Goal: Task Accomplishment & Management: Manage account settings

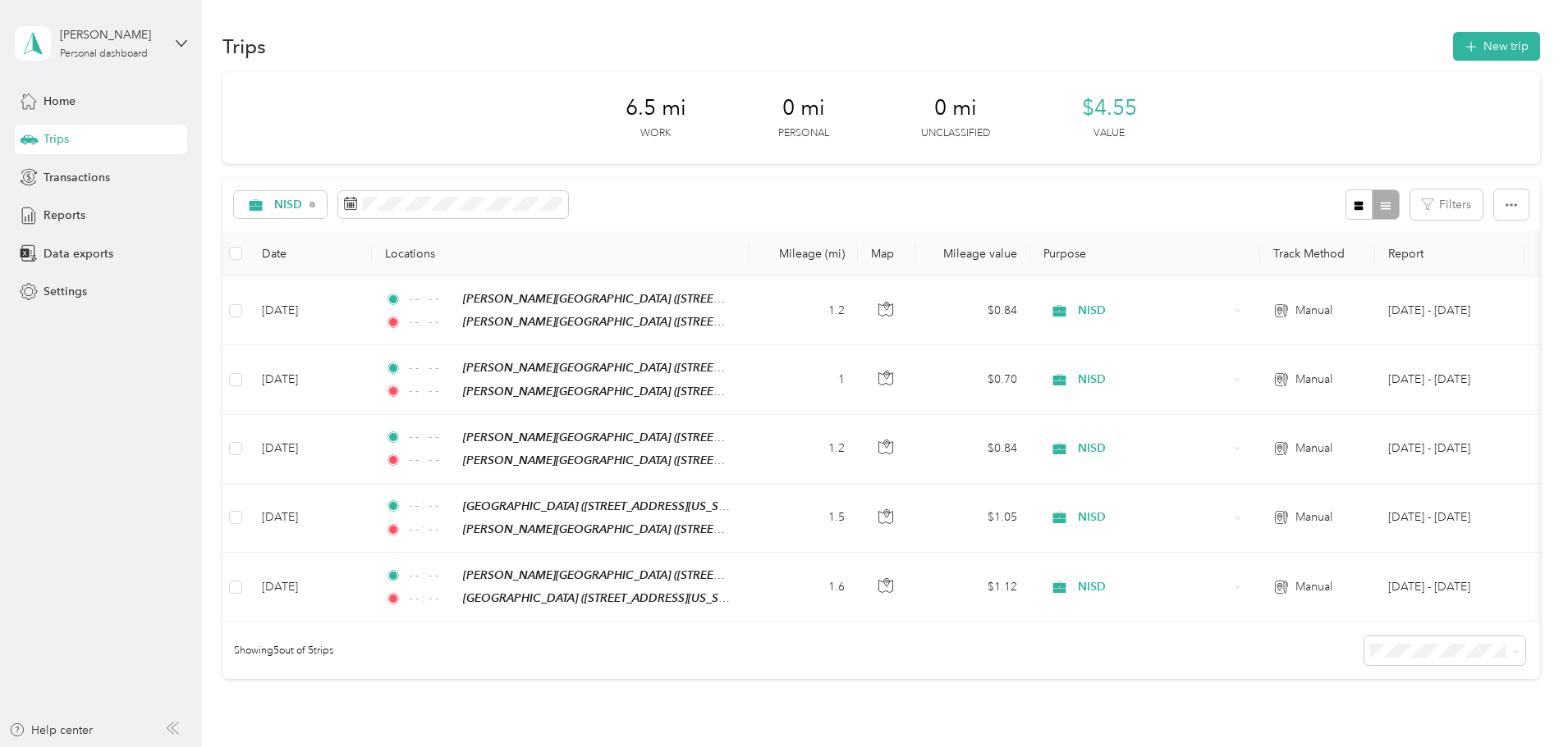
click at [1453, 55] on button "New trip" at bounding box center [1496, 46] width 87 height 29
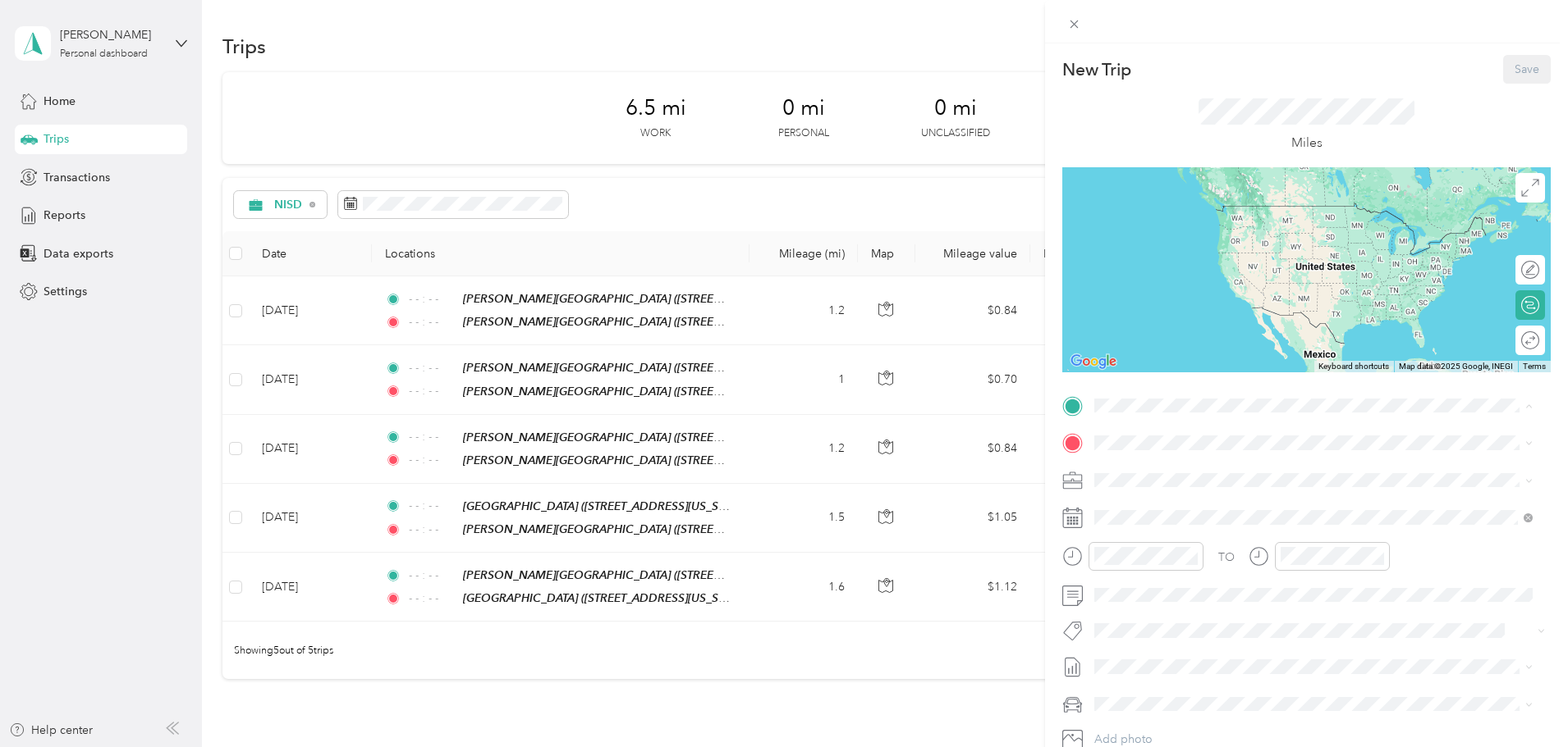
drag, startPoint x: 1191, startPoint y: 476, endPoint x: 1176, endPoint y: 483, distance: 16.6
click at [1191, 477] on div "TEAM [PERSON_NAME][GEOGRAPHIC_DATA]" at bounding box center [1264, 473] width 275 height 21
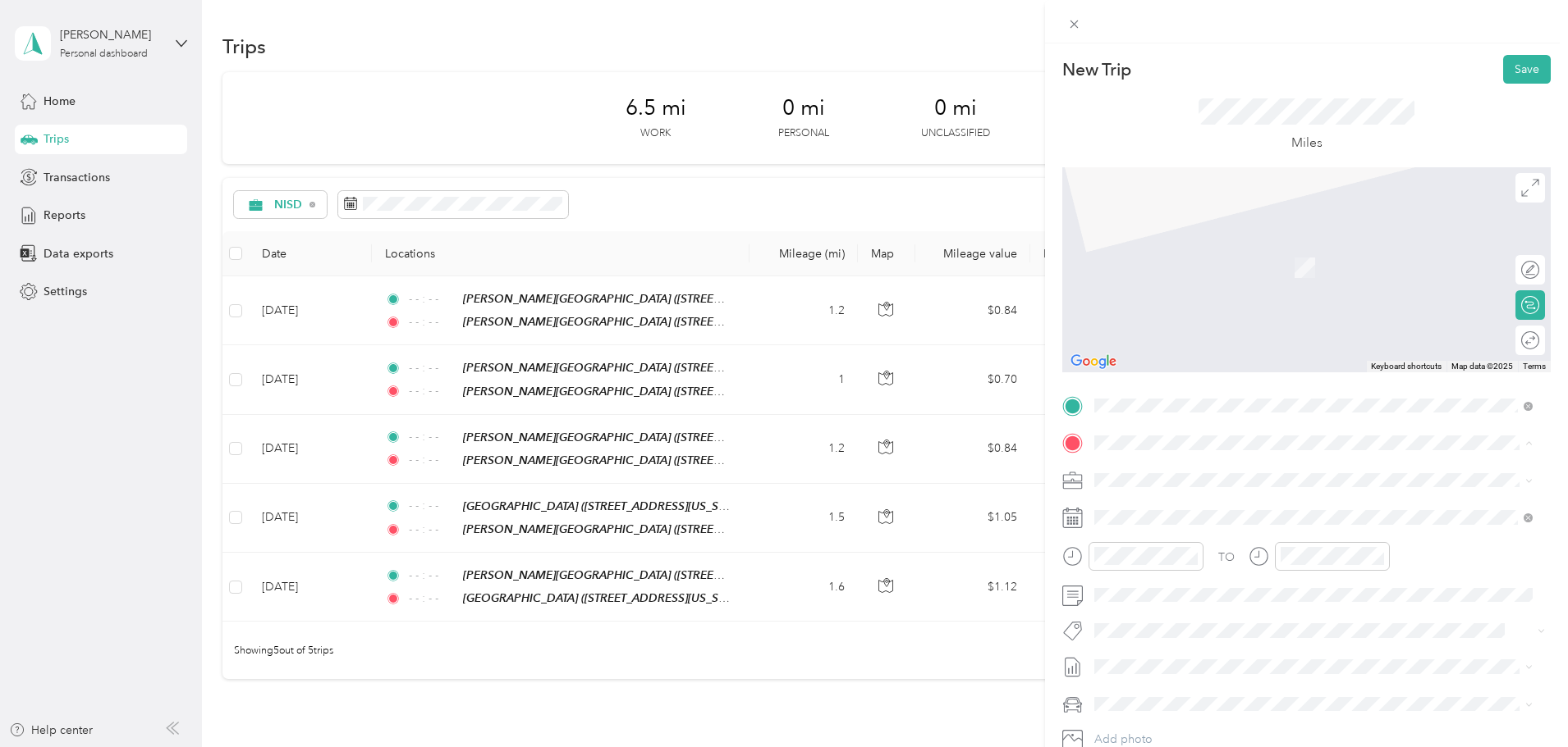
click at [1261, 580] on div "TEAM [GEOGRAPHIC_DATA] [STREET_ADDRESS][US_STATE]" at bounding box center [1215, 578] width 179 height 40
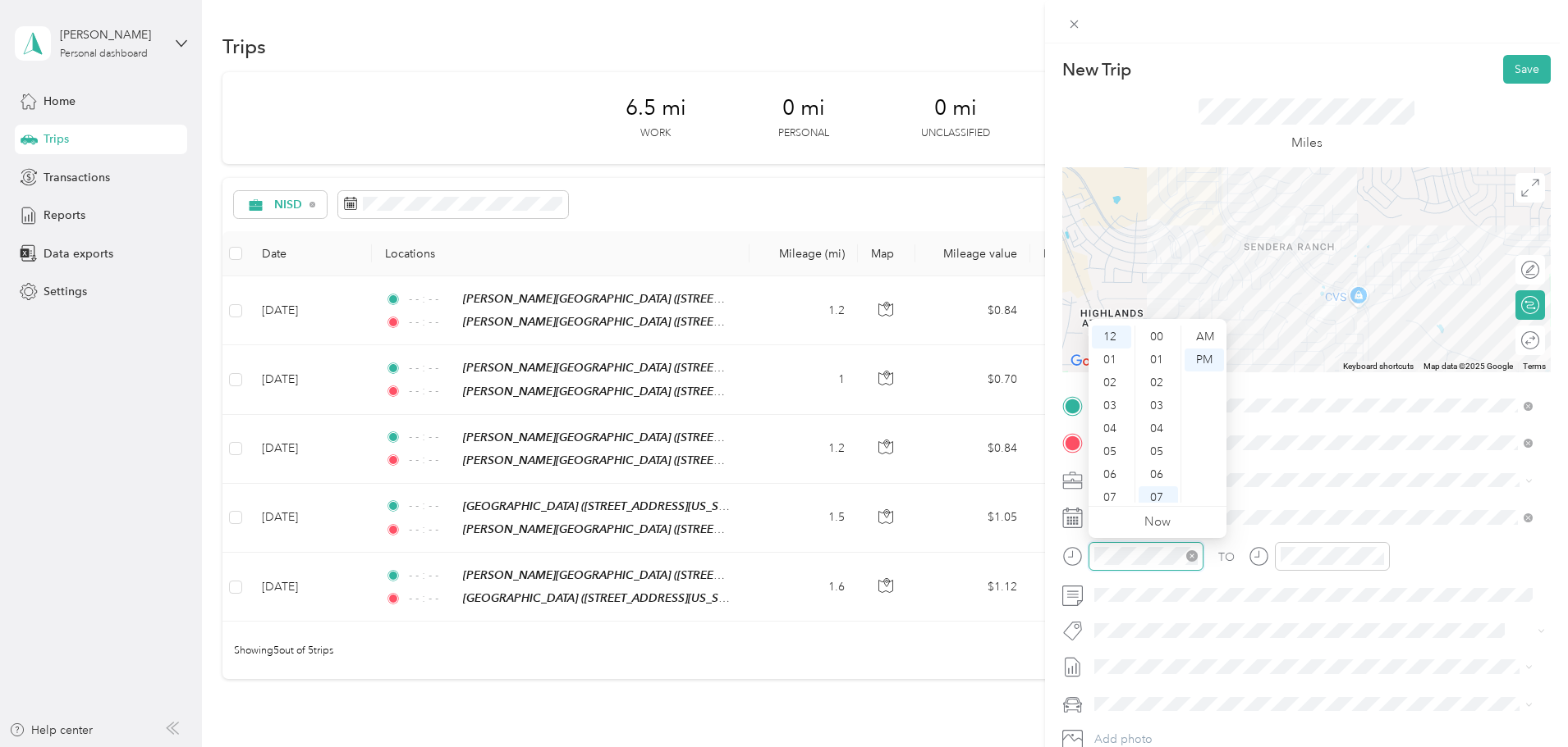
scroll to position [161, 0]
click at [1190, 561] on icon "close-circle" at bounding box center [1192, 556] width 12 height 12
click at [1374, 557] on icon "close-circle" at bounding box center [1378, 556] width 12 height 12
click at [1510, 73] on button "Save" at bounding box center [1527, 69] width 47 height 29
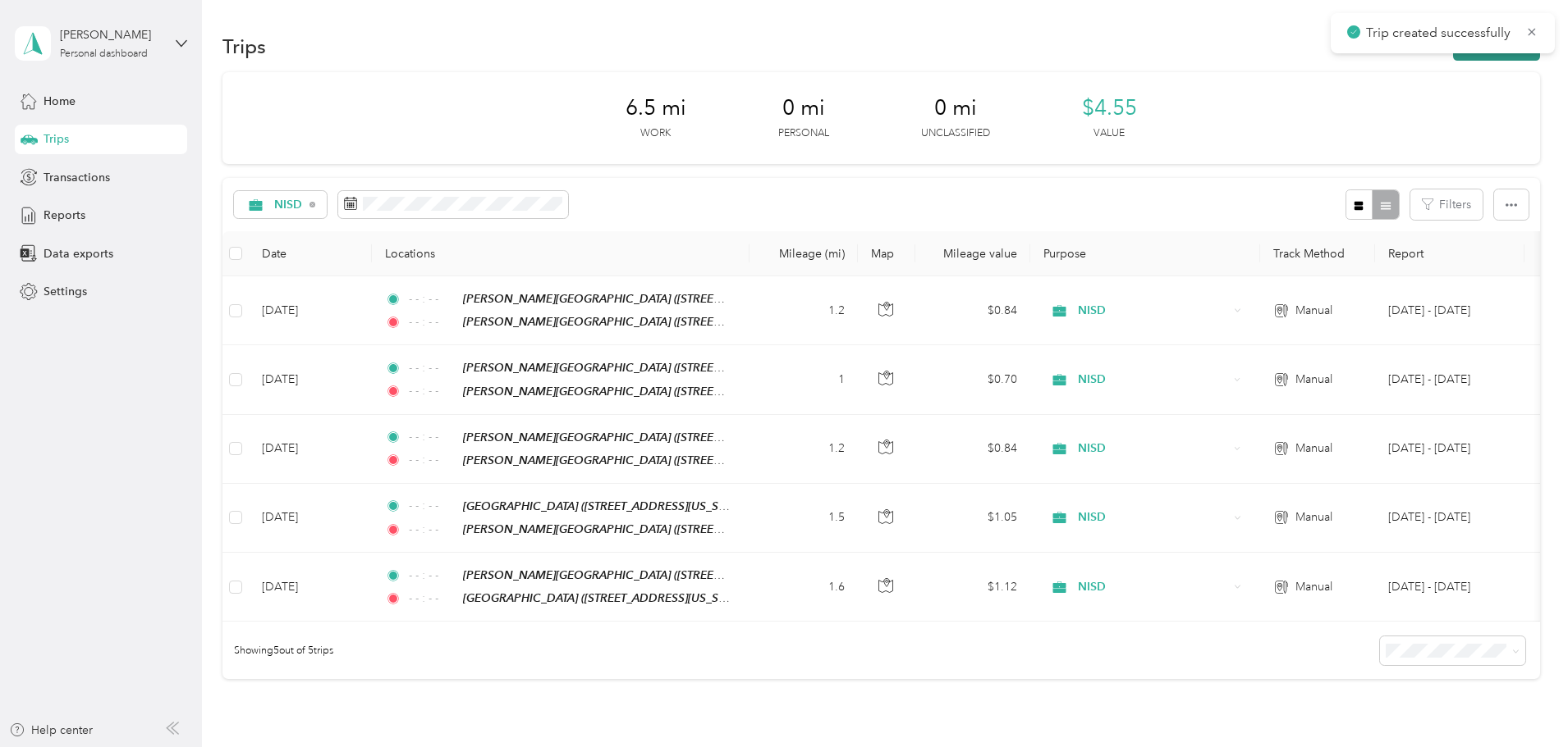
click at [1453, 60] on button "New trip" at bounding box center [1496, 46] width 87 height 29
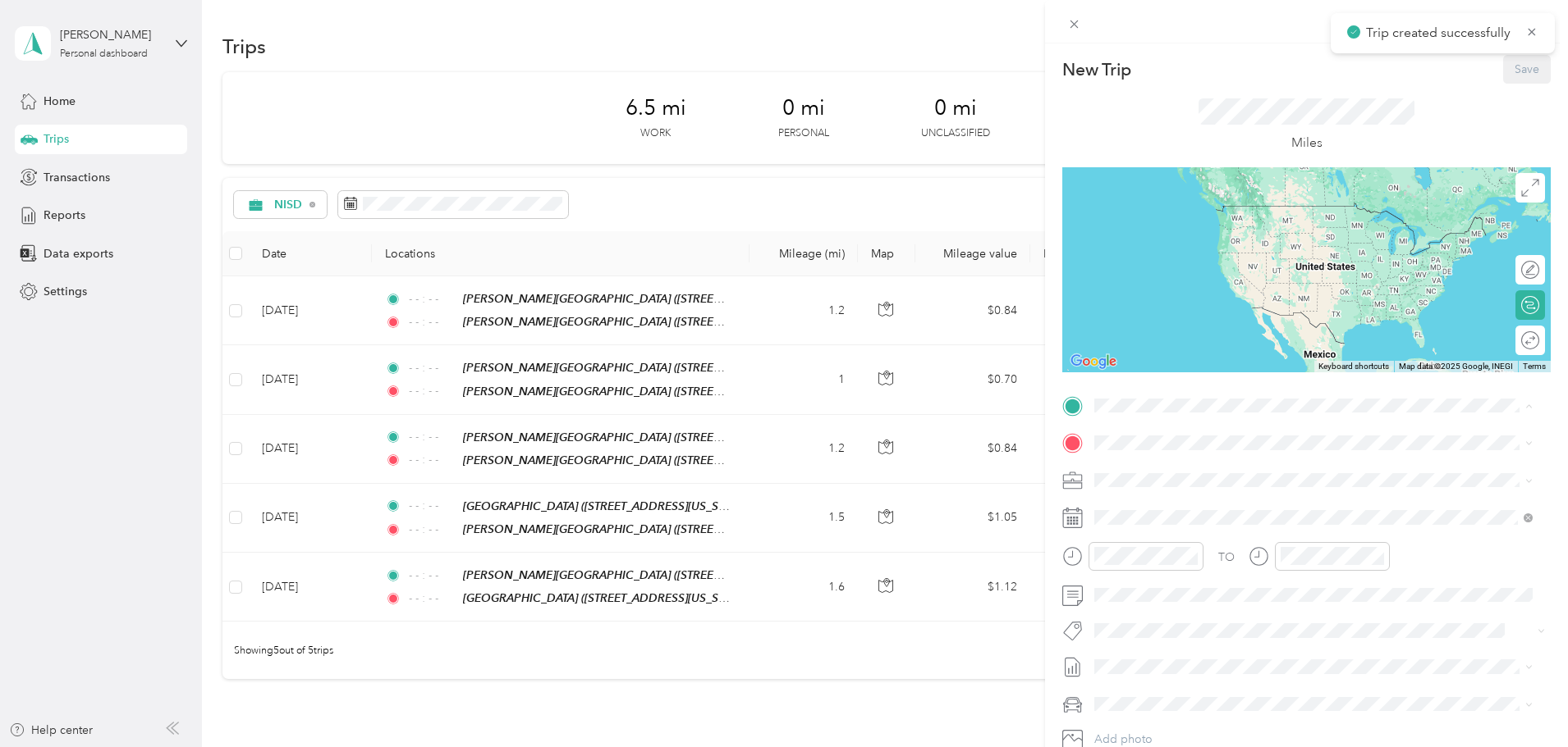
click at [1244, 540] on div "TEAM [GEOGRAPHIC_DATA] [STREET_ADDRESS][US_STATE]" at bounding box center [1215, 541] width 179 height 40
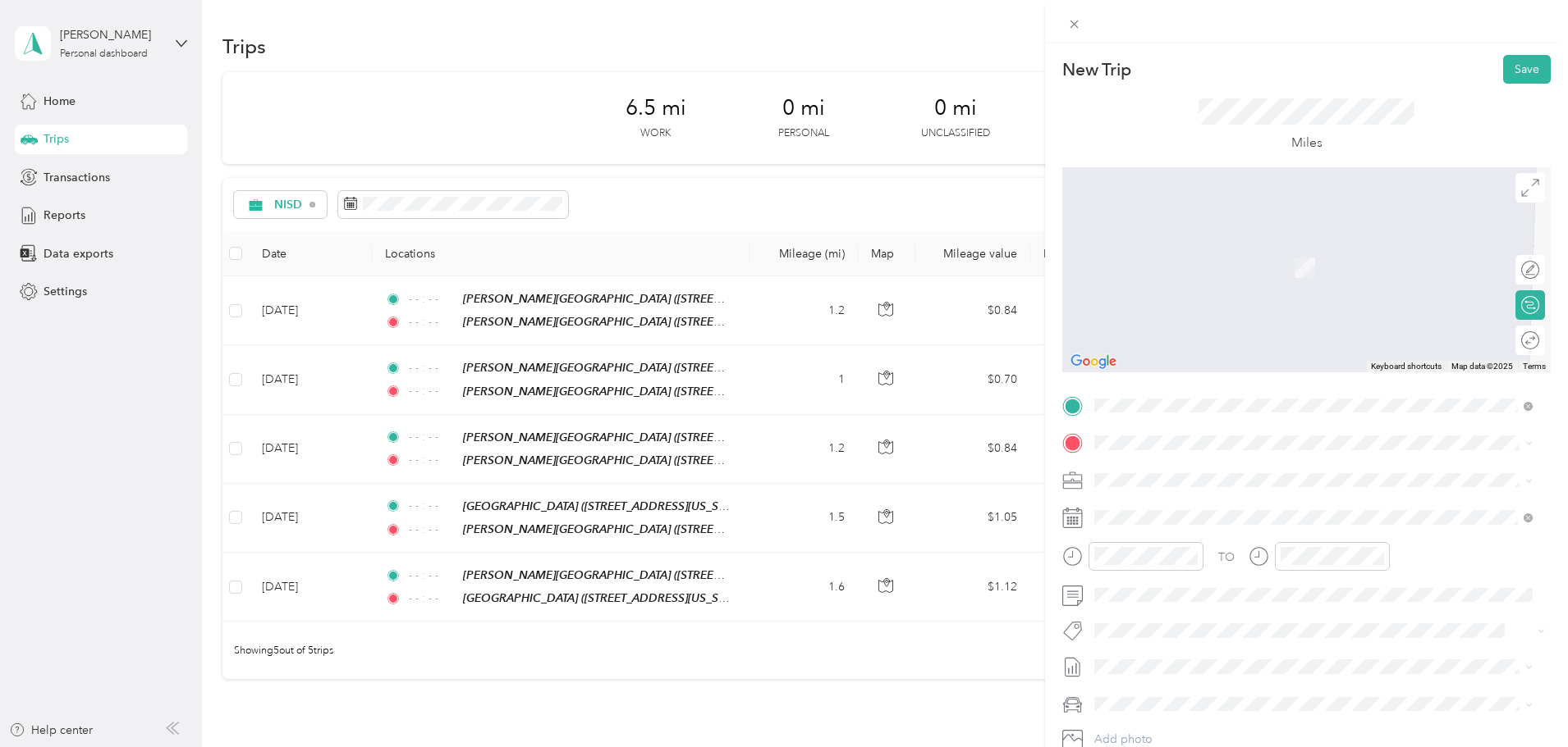
click at [1246, 677] on strong "[PERSON_NAME][GEOGRAPHIC_DATA]" at bounding box center [1292, 680] width 219 height 15
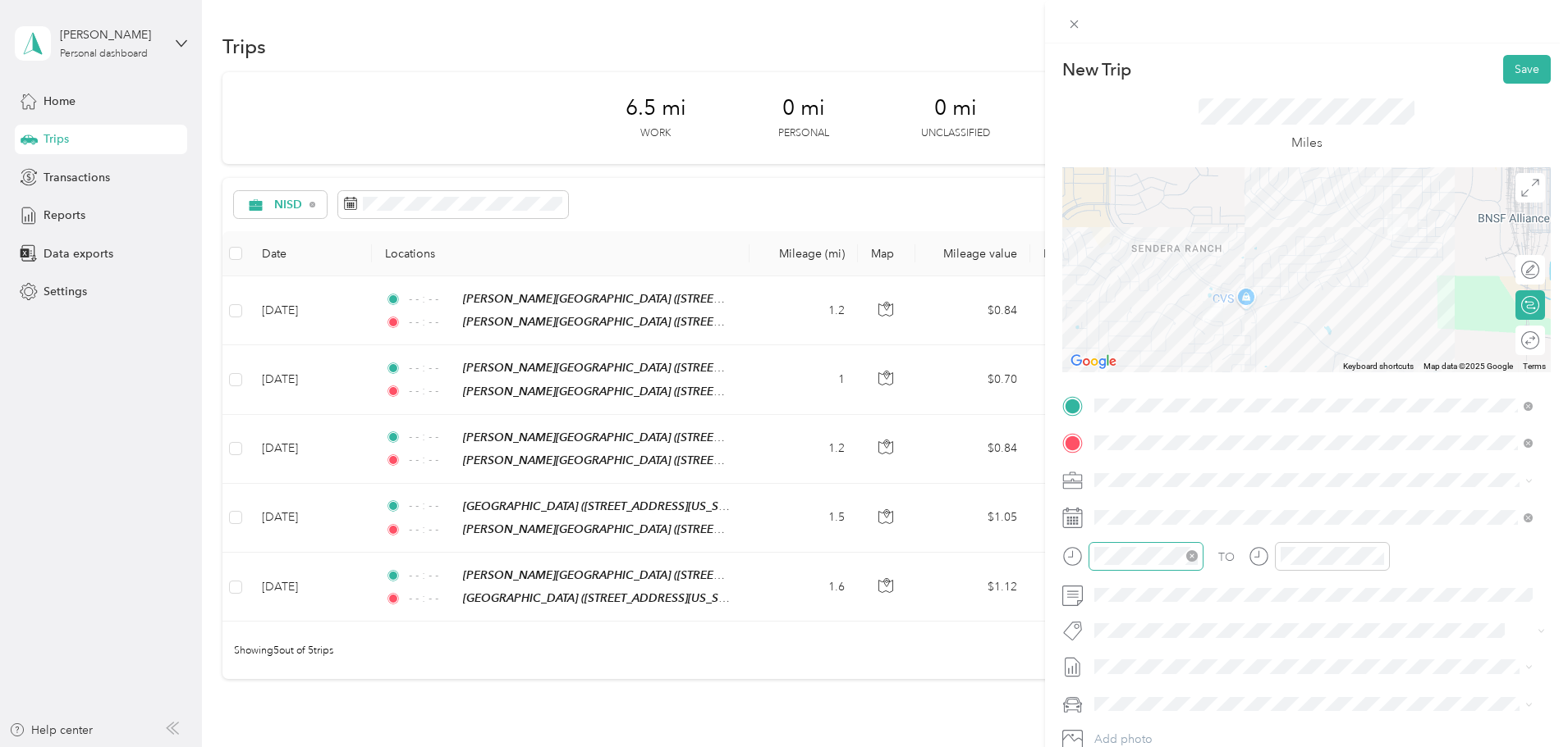
click at [1187, 557] on icon "close-circle" at bounding box center [1192, 556] width 12 height 12
click at [1378, 556] on icon "close-circle" at bounding box center [1378, 556] width 12 height 12
click at [1508, 69] on button "Save" at bounding box center [1527, 69] width 47 height 29
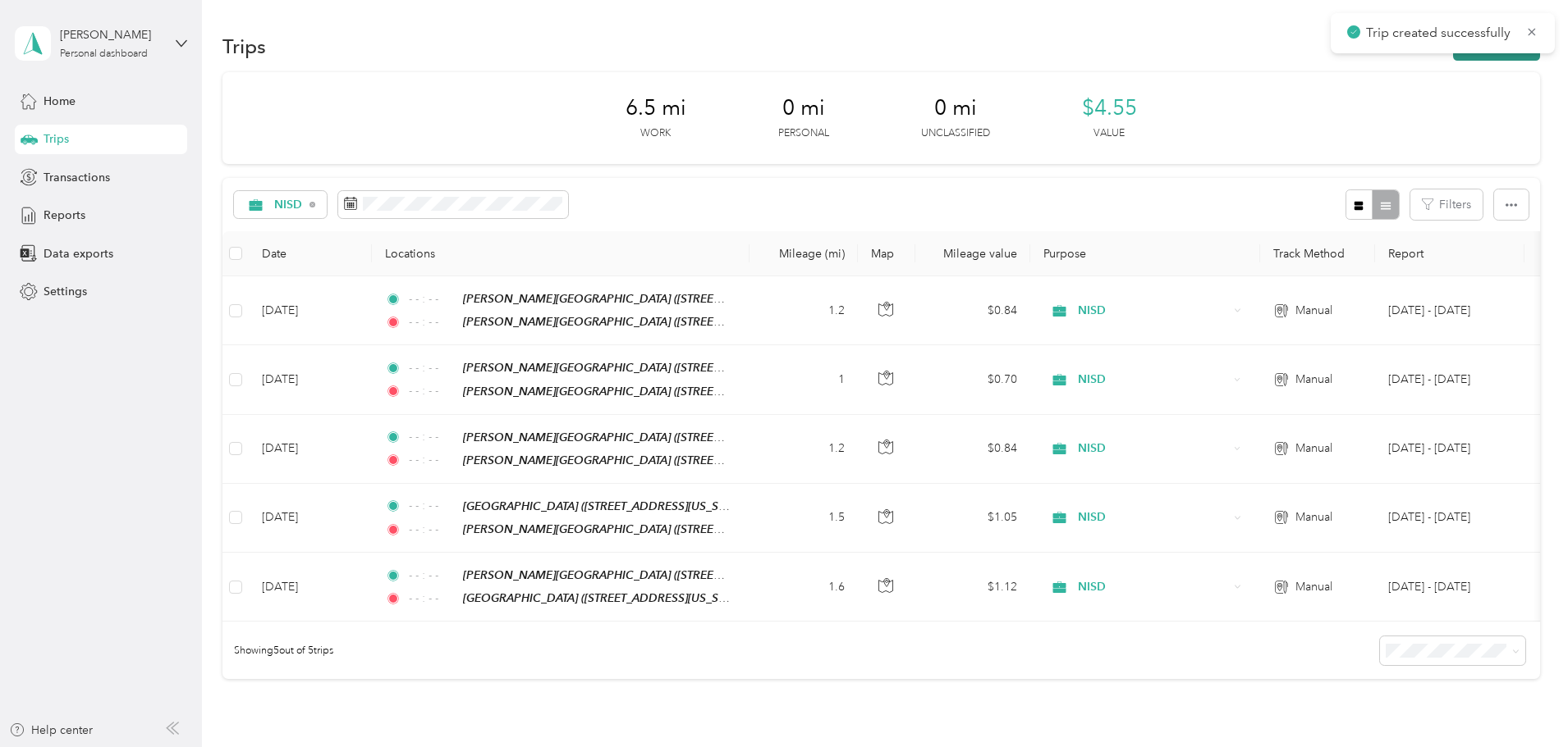
click at [1453, 56] on button "New trip" at bounding box center [1496, 46] width 87 height 29
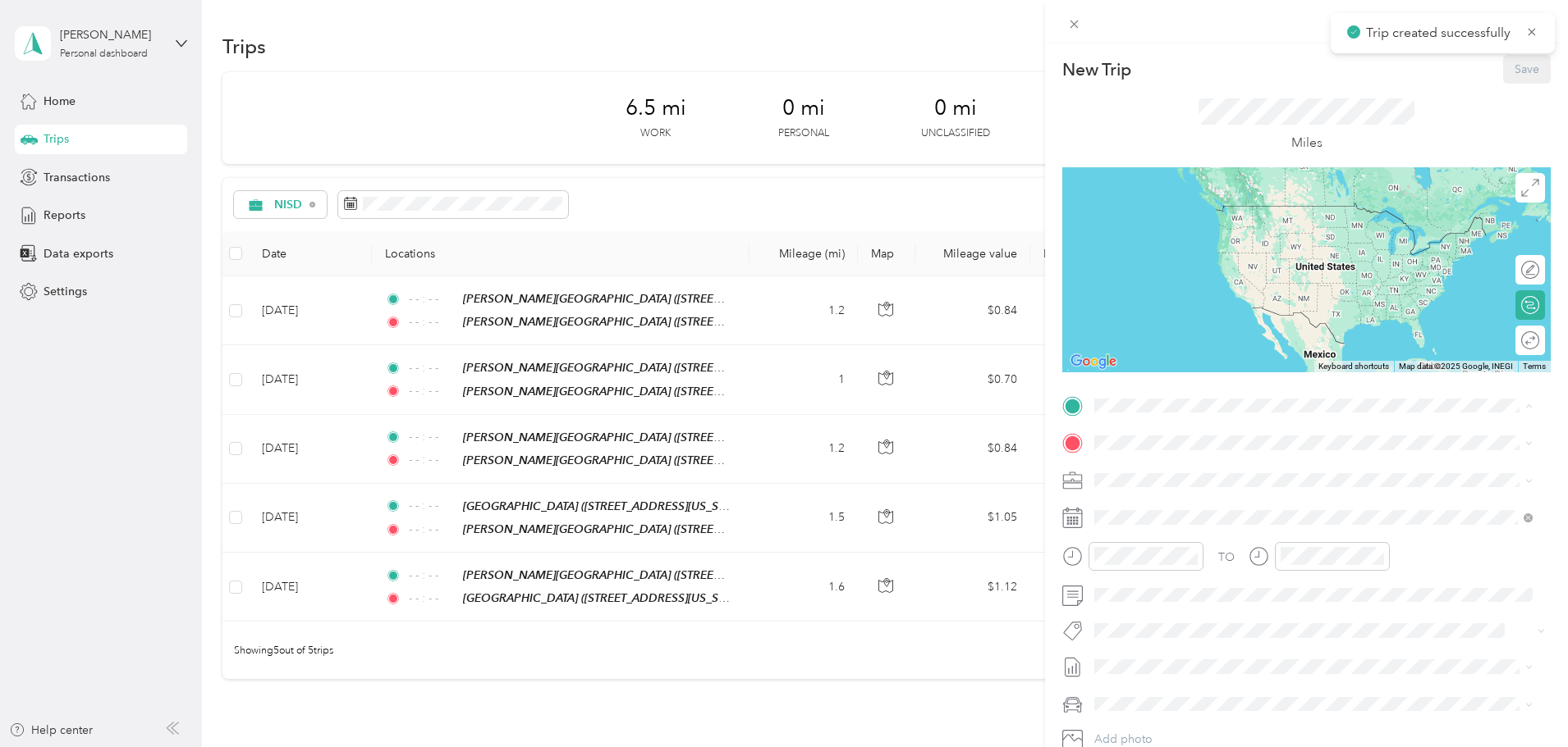
click at [1215, 638] on strong "[PERSON_NAME][GEOGRAPHIC_DATA]" at bounding box center [1292, 646] width 219 height 15
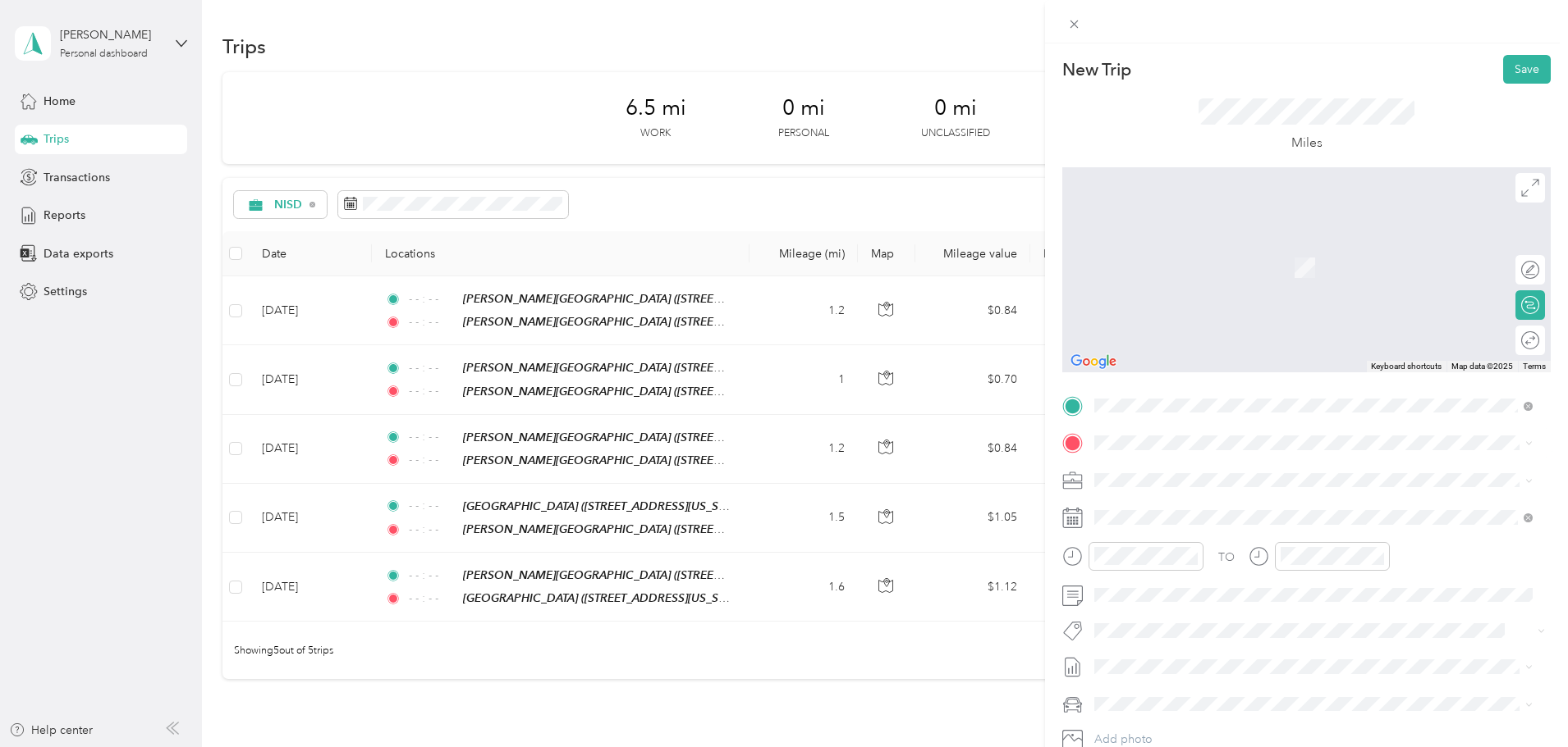
click at [1227, 617] on div "TEAM [PERSON_NAME][GEOGRAPHIC_DATA]" at bounding box center [1264, 625] width 275 height 21
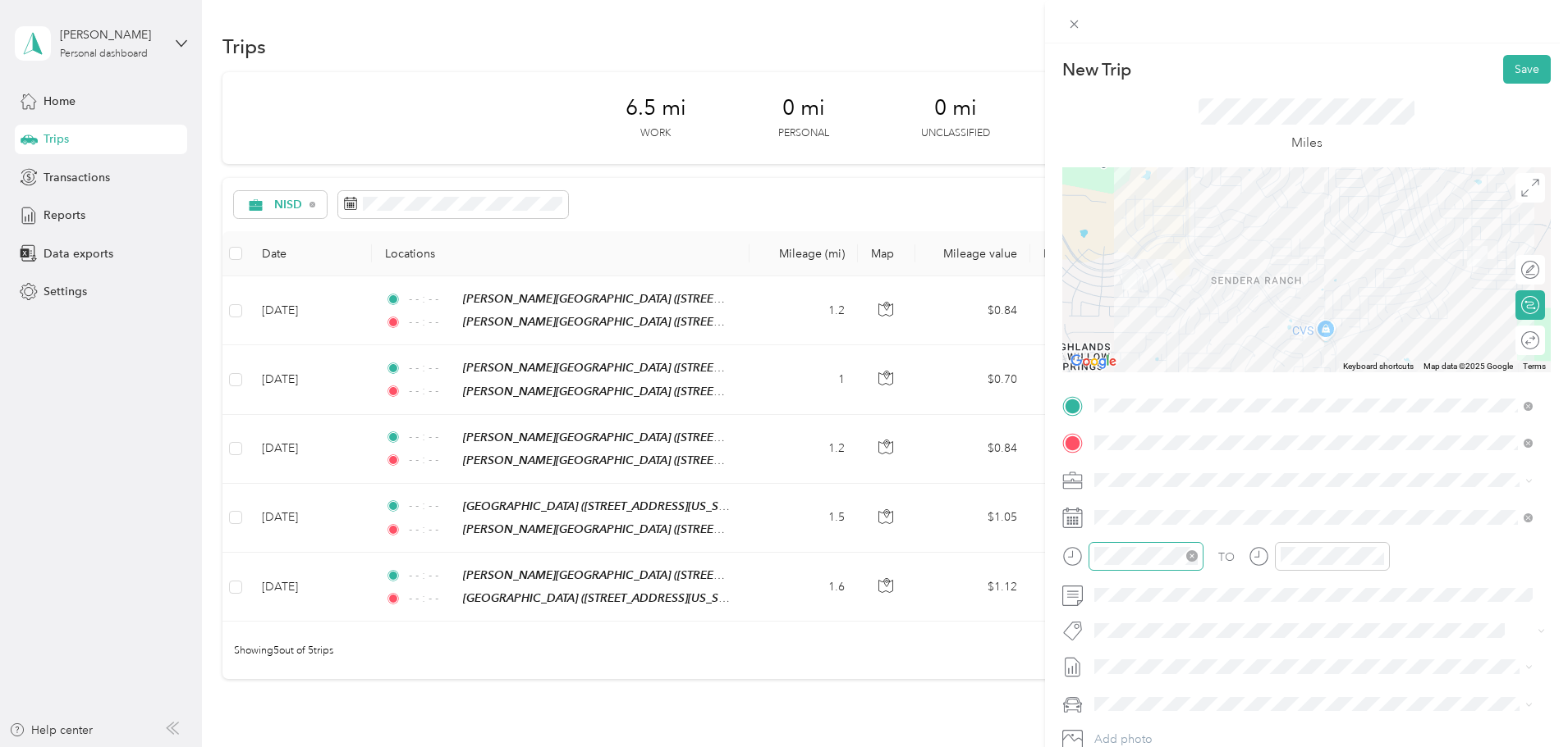
click at [1195, 559] on icon "close-circle" at bounding box center [1192, 556] width 12 height 12
click at [1377, 556] on icon "close-circle" at bounding box center [1378, 556] width 12 height 12
click at [1513, 70] on button "Save" at bounding box center [1527, 69] width 47 height 29
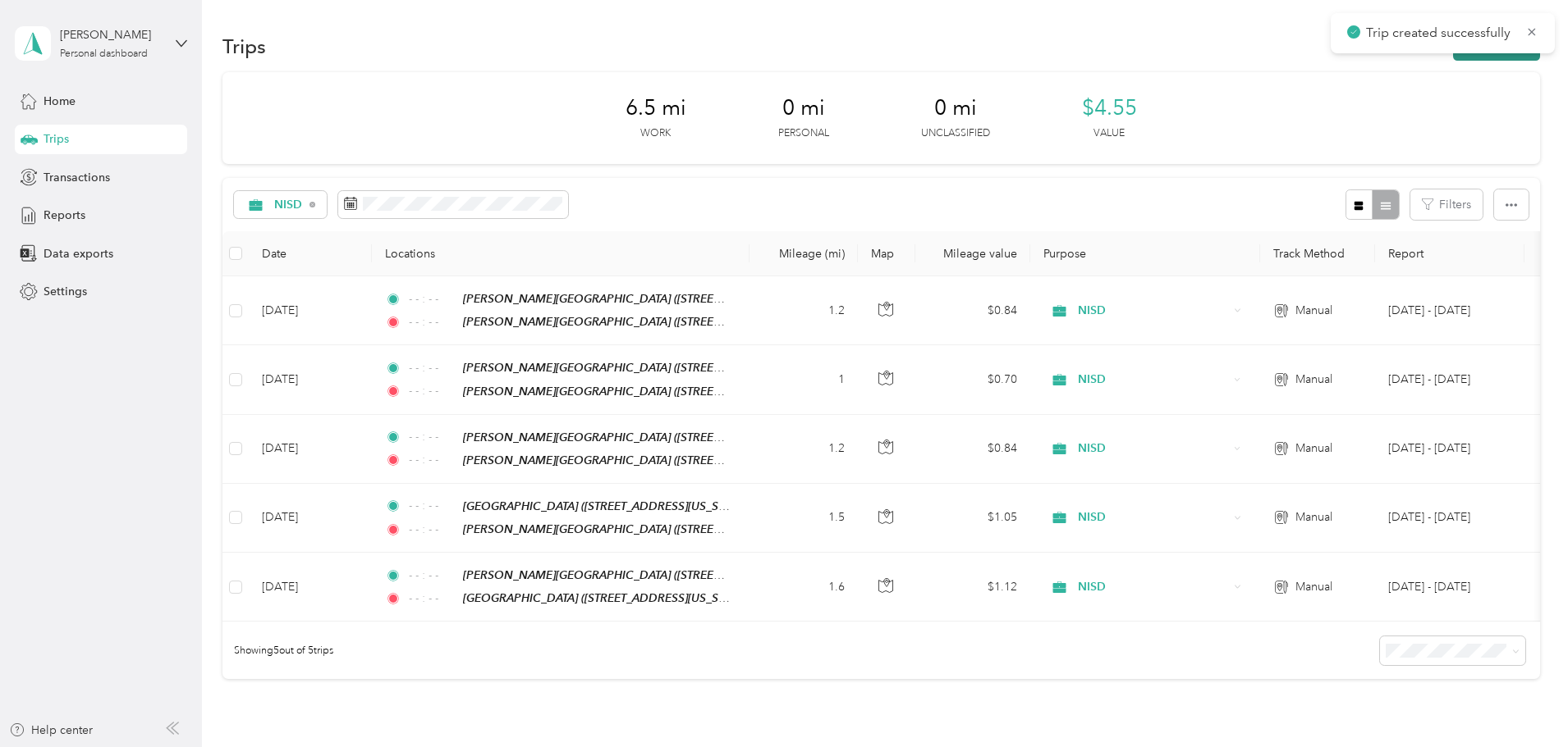
click at [1453, 56] on button "New trip" at bounding box center [1496, 46] width 87 height 29
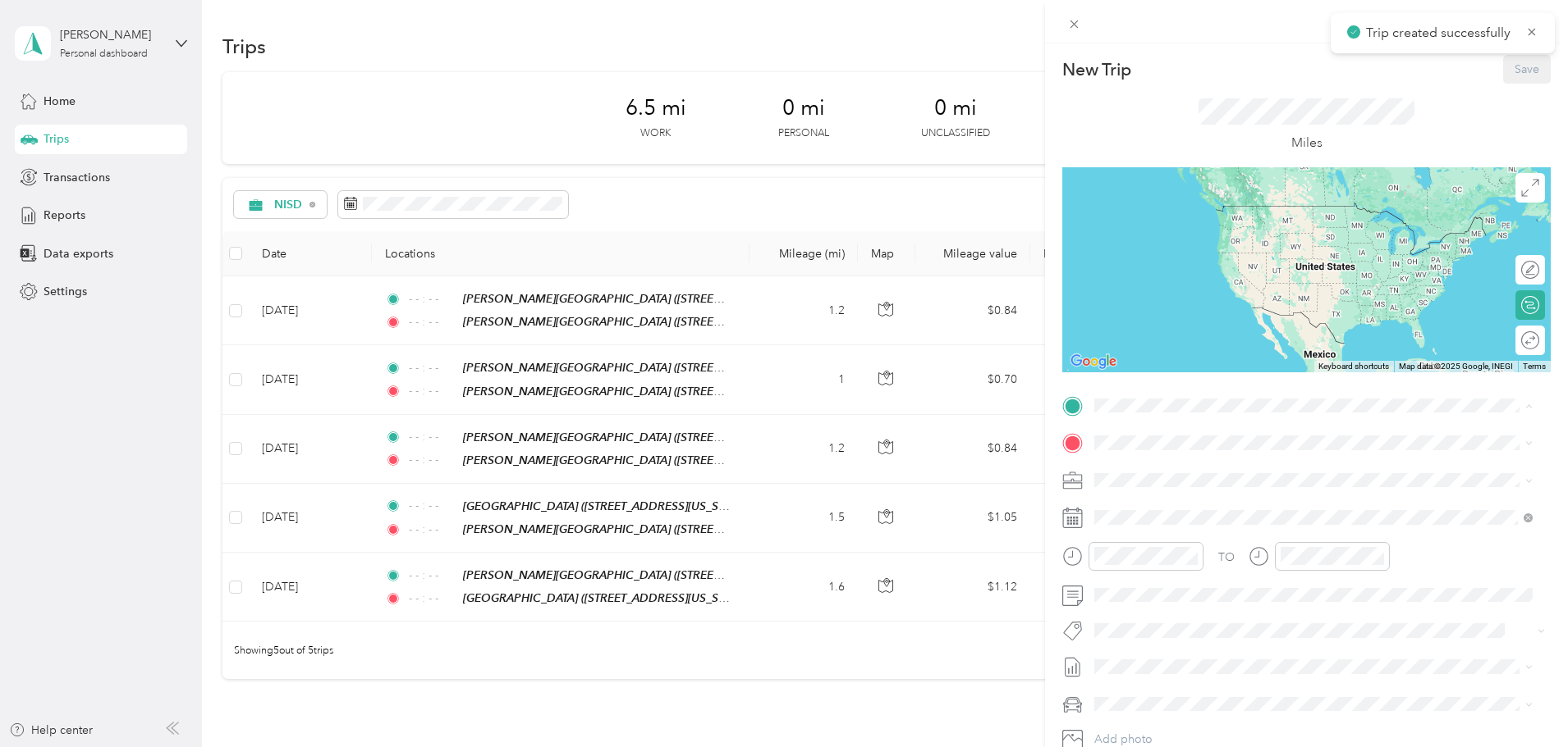
drag, startPoint x: 1203, startPoint y: 604, endPoint x: 1211, endPoint y: 596, distance: 11.3
click at [1205, 603] on span "[STREET_ADDRESS][US_STATE]" at bounding box center [1208, 609] width 164 height 14
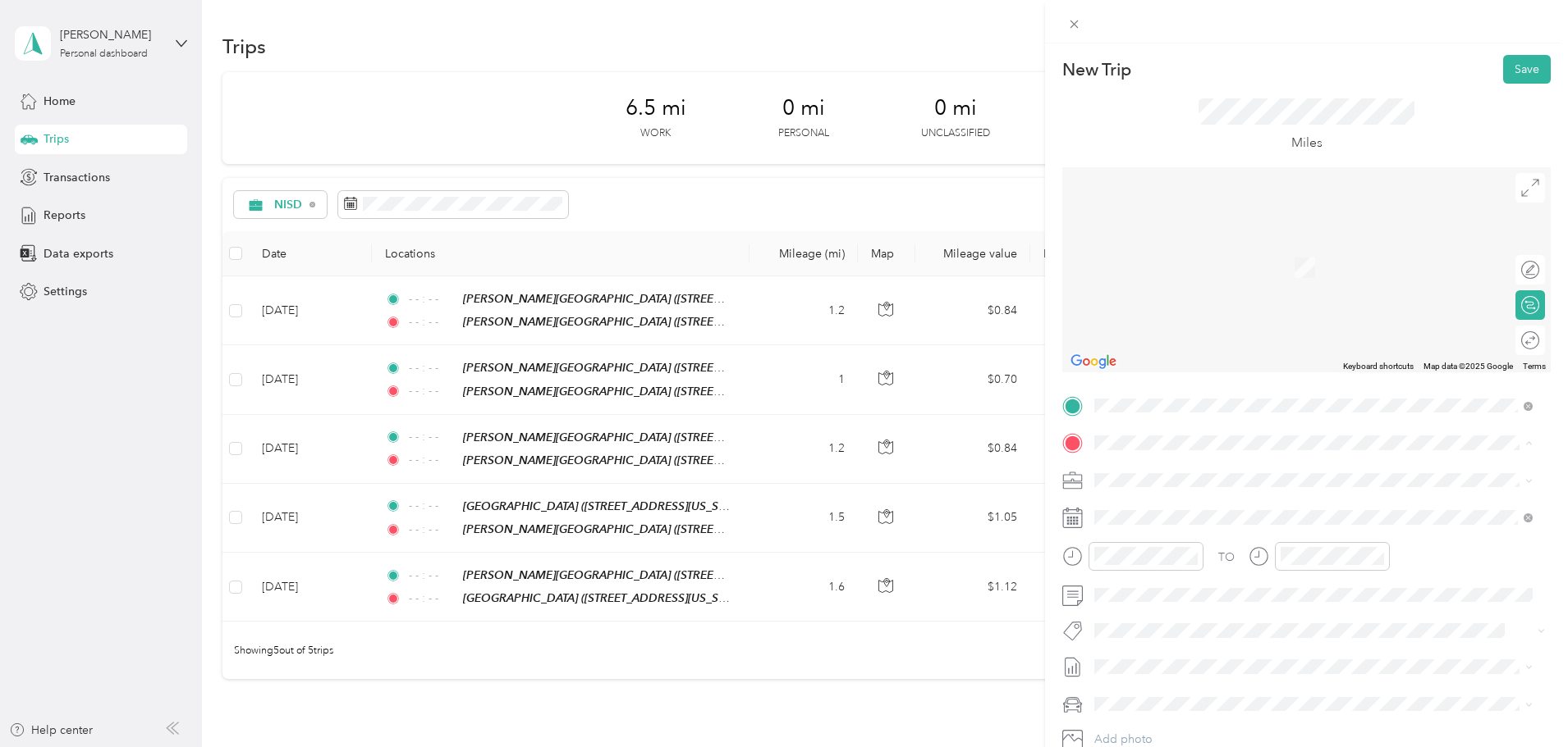
click at [1235, 680] on strong "[PERSON_NAME][GEOGRAPHIC_DATA]" at bounding box center [1292, 683] width 219 height 15
click at [1191, 554] on icon "close-circle" at bounding box center [1192, 556] width 12 height 12
click at [1376, 555] on icon "close-circle" at bounding box center [1378, 556] width 12 height 12
click at [1522, 73] on button "Save" at bounding box center [1527, 69] width 47 height 29
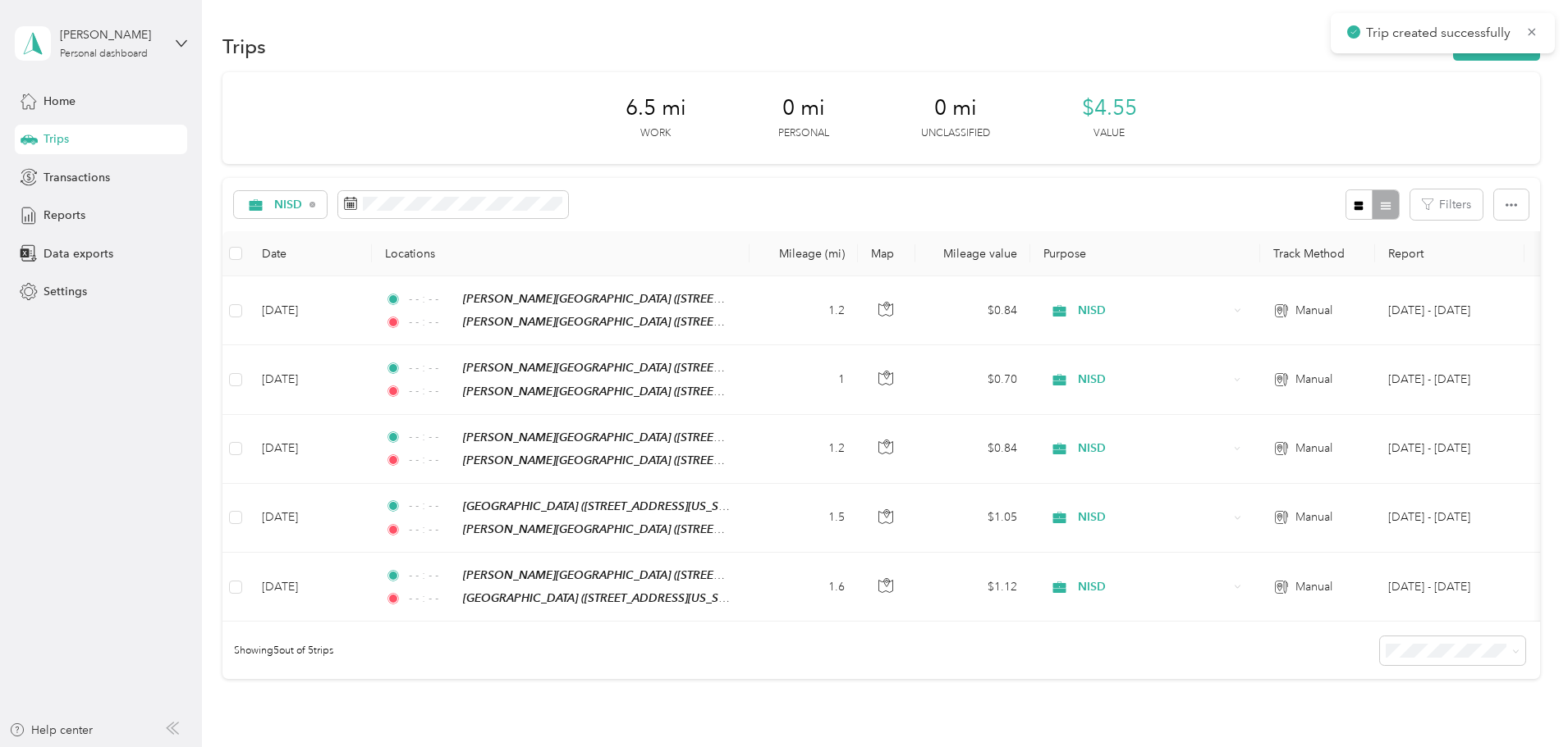
click at [1360, 48] on div "Trip created successfully" at bounding box center [1443, 33] width 224 height 40
click at [1453, 55] on button "New trip" at bounding box center [1496, 46] width 87 height 29
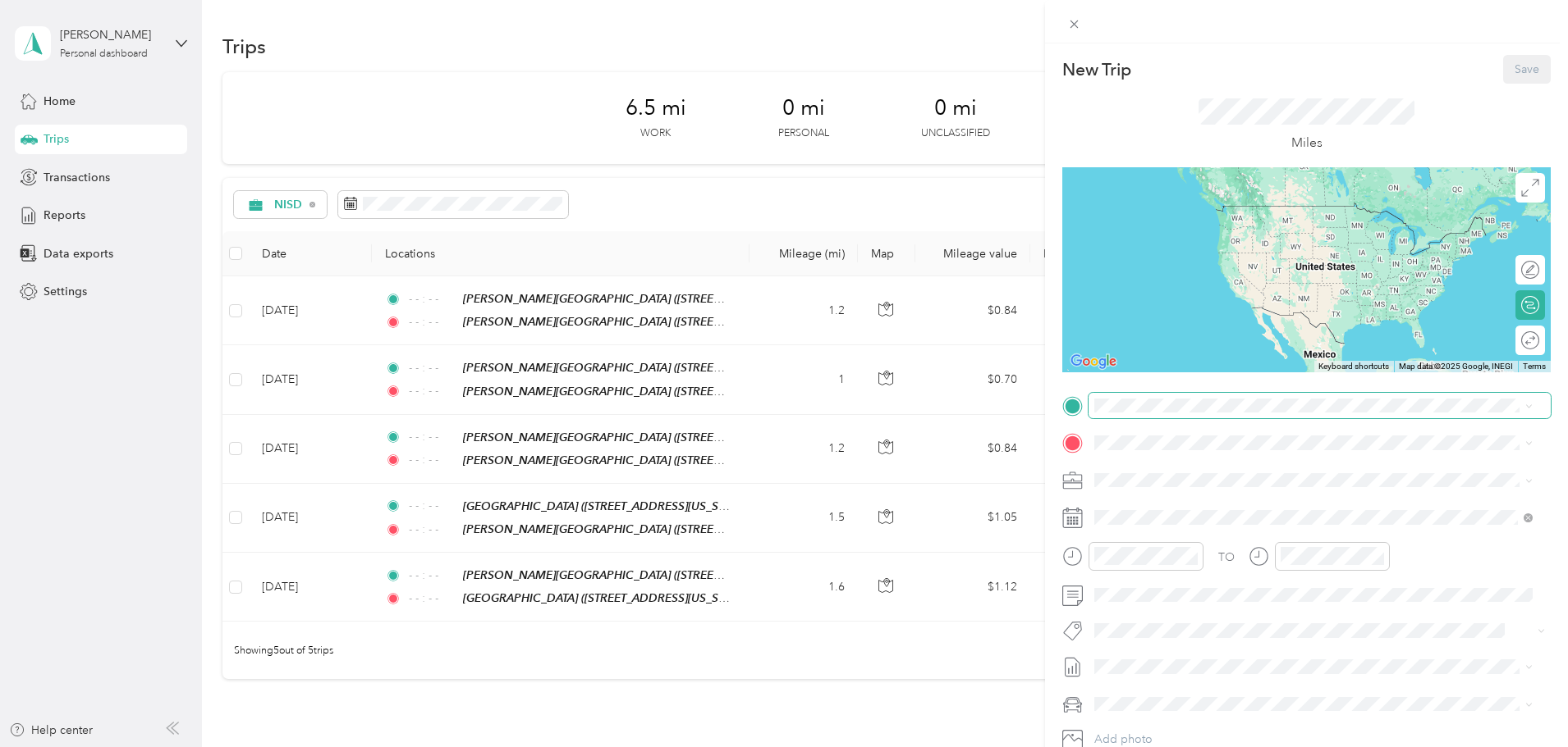
click at [1132, 397] on span at bounding box center [1319, 406] width 462 height 27
click at [1235, 647] on strong "[PERSON_NAME][GEOGRAPHIC_DATA]" at bounding box center [1292, 646] width 219 height 15
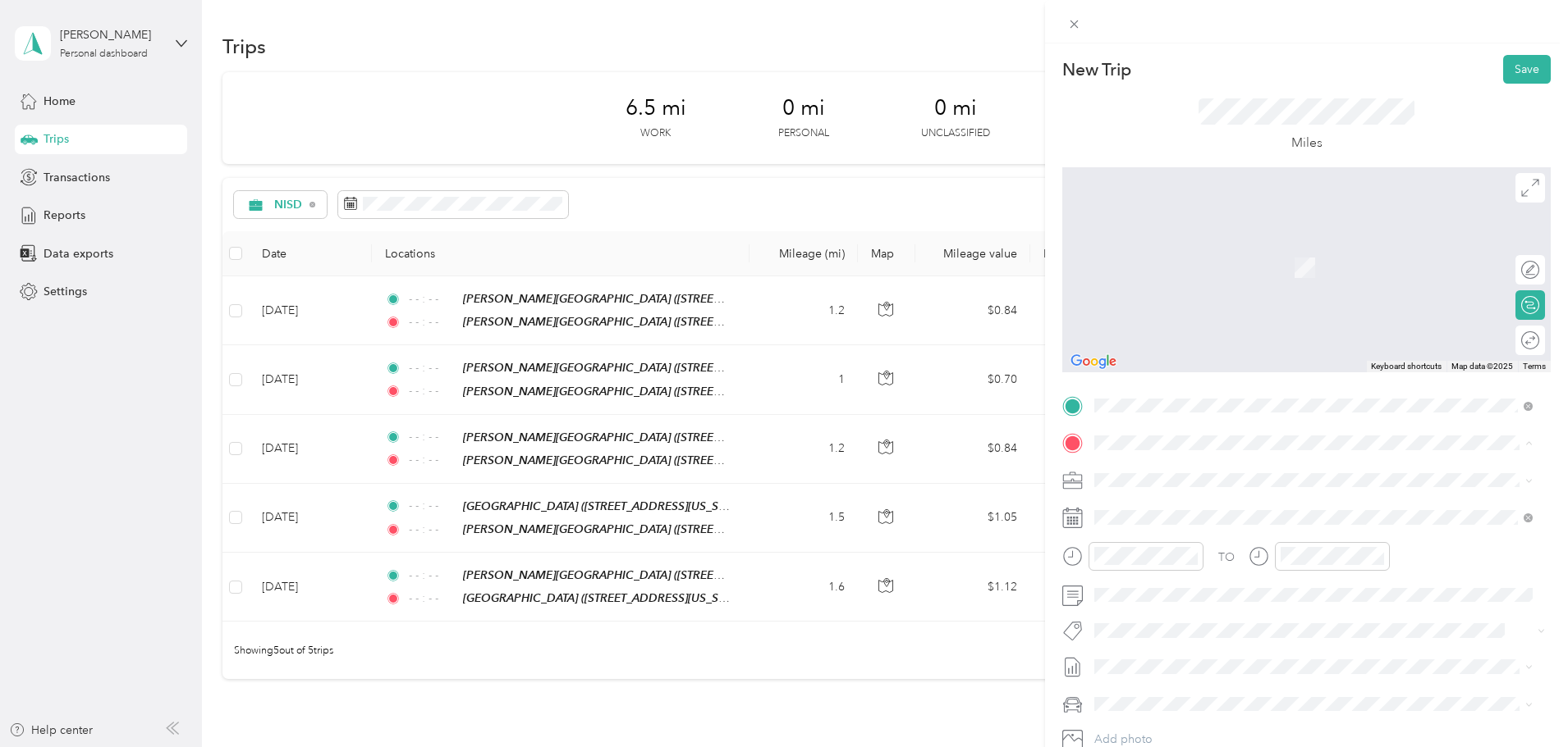
click at [1227, 530] on span "[STREET_ADDRESS][US_STATE]" at bounding box center [1208, 531] width 164 height 14
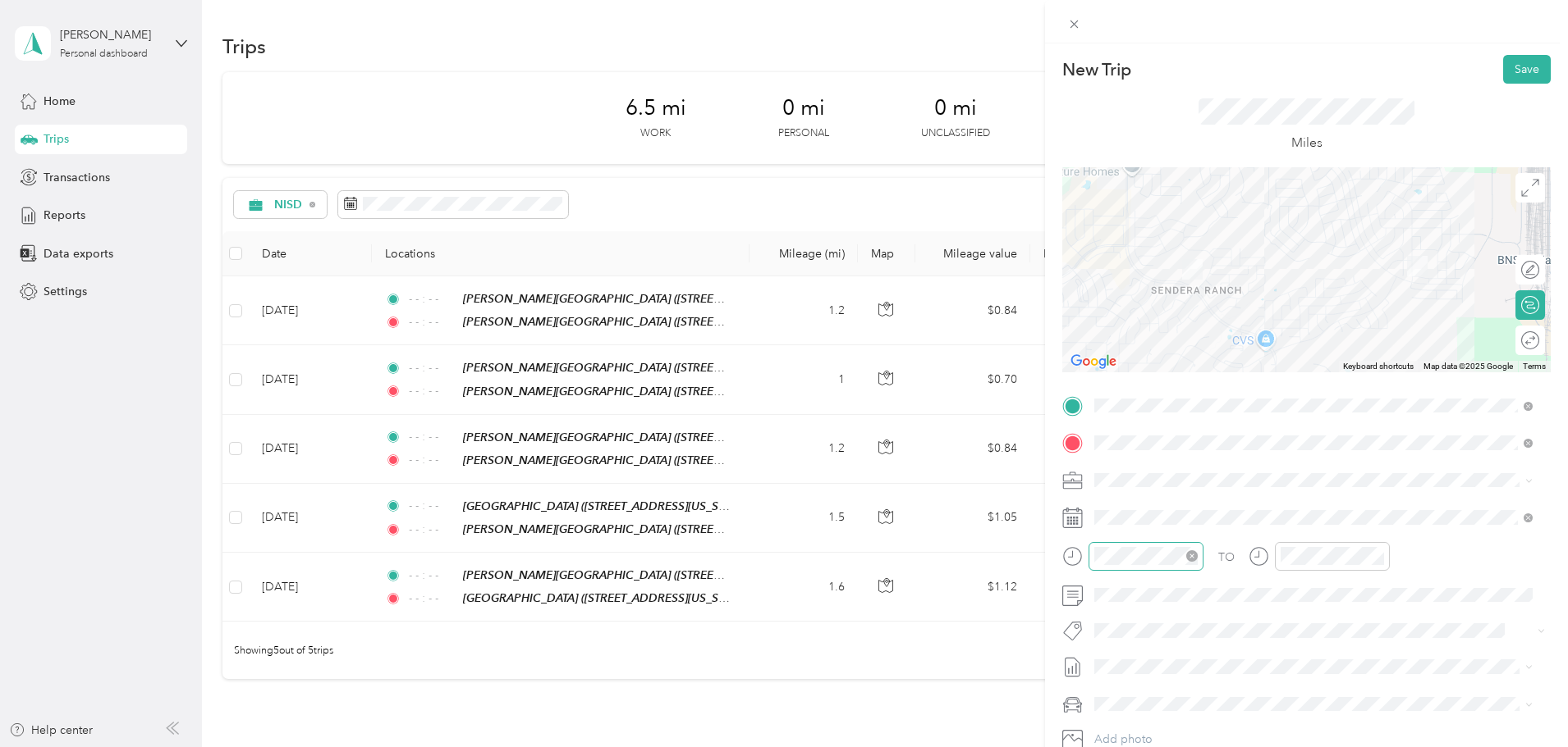
click at [1187, 552] on icon "close-circle" at bounding box center [1192, 556] width 12 height 12
click at [1376, 555] on icon "close-circle" at bounding box center [1378, 556] width 12 height 12
click at [1512, 69] on button "Save" at bounding box center [1527, 69] width 47 height 29
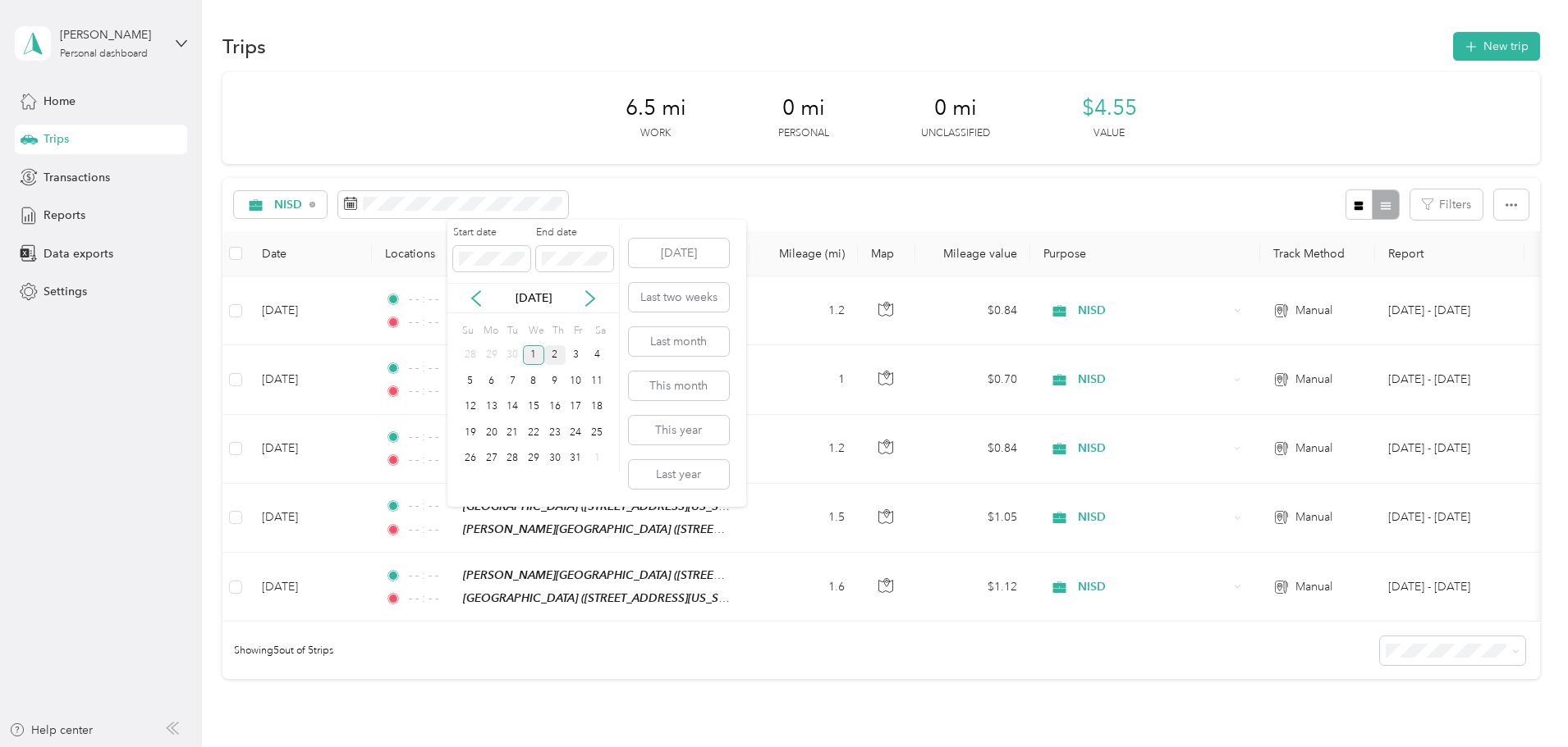
click at [536, 351] on div "1" at bounding box center [533, 356] width 22 height 21
click at [550, 349] on div "2" at bounding box center [555, 356] width 22 height 21
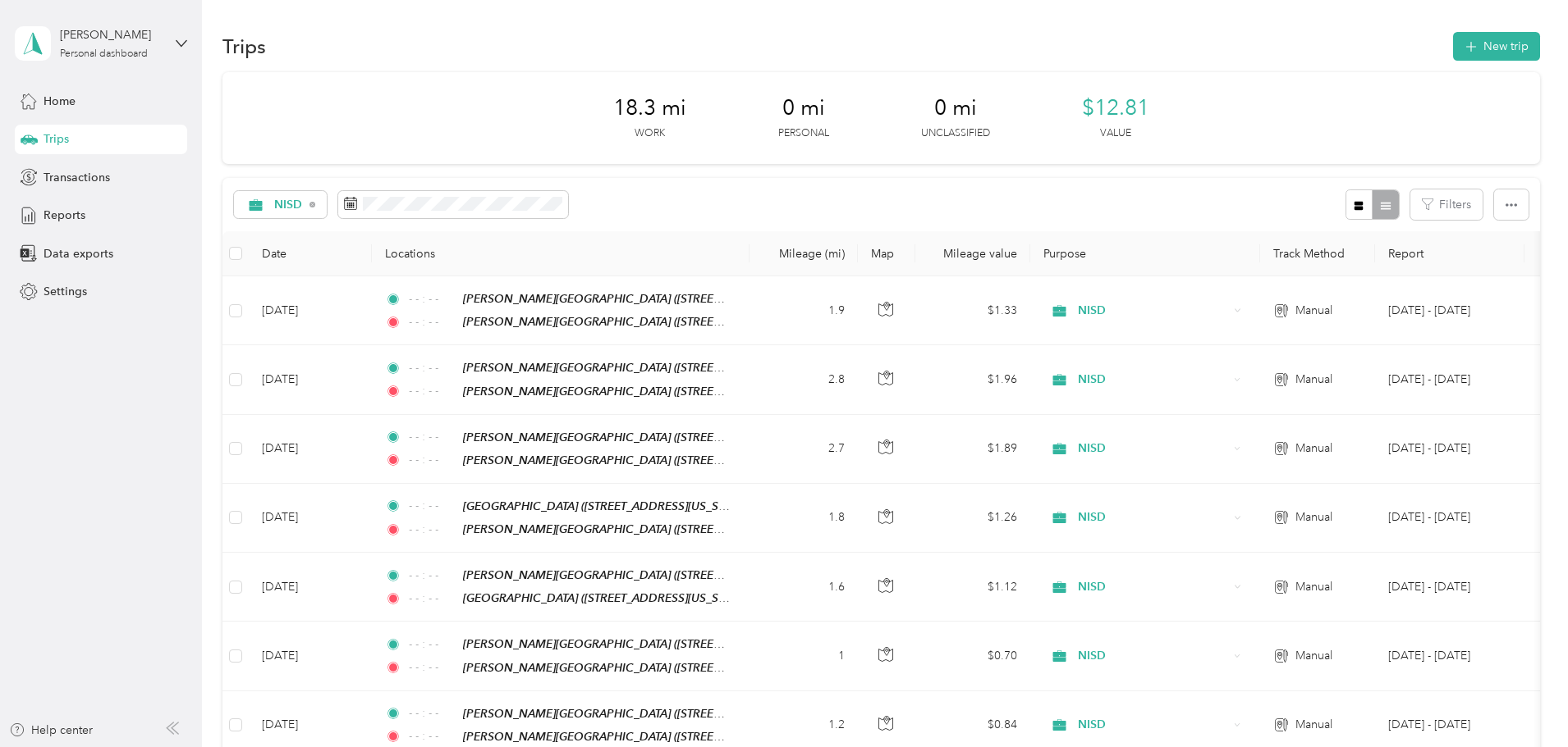
click at [819, 201] on div "NISD Filters" at bounding box center [881, 205] width 1317 height 53
